Goal: Find specific page/section: Find specific page/section

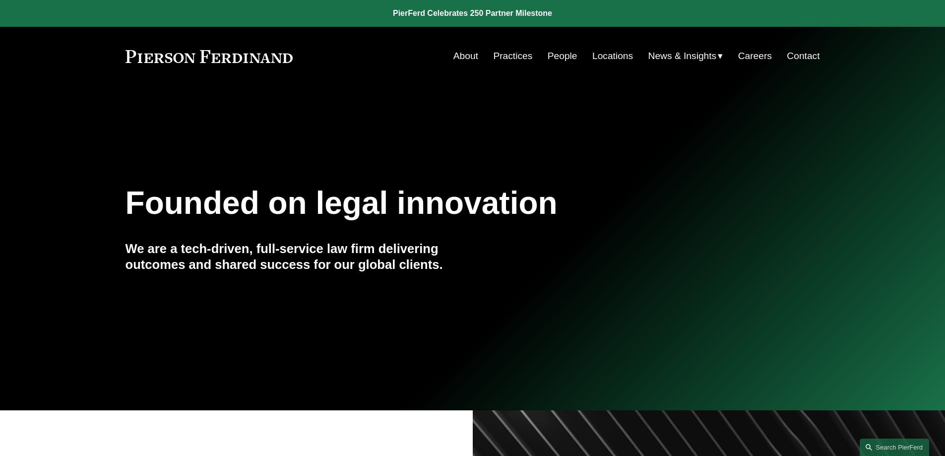
click at [548, 50] on link "People" at bounding box center [562, 56] width 30 height 19
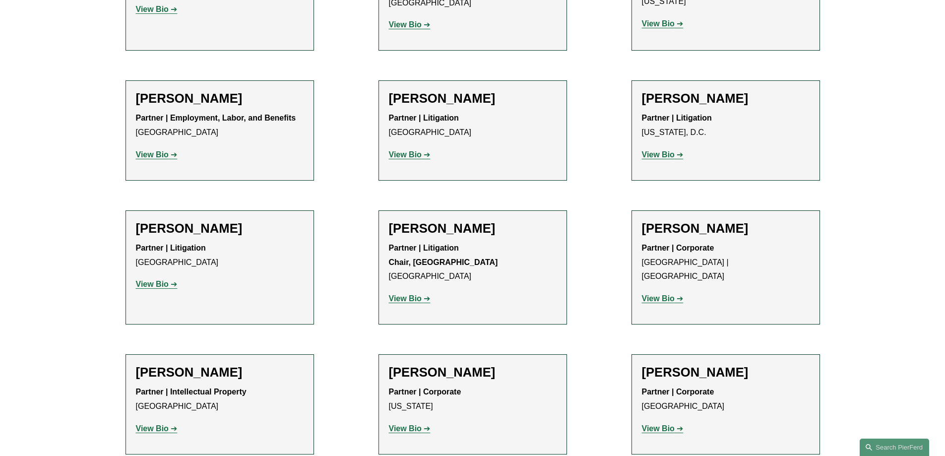
scroll to position [9775, 0]
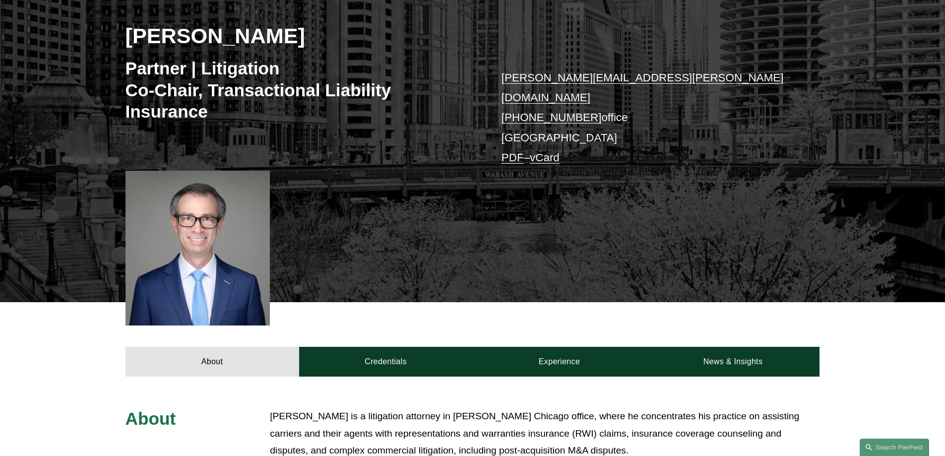
scroll to position [153, 0]
